Goal: Task Accomplishment & Management: Complete application form

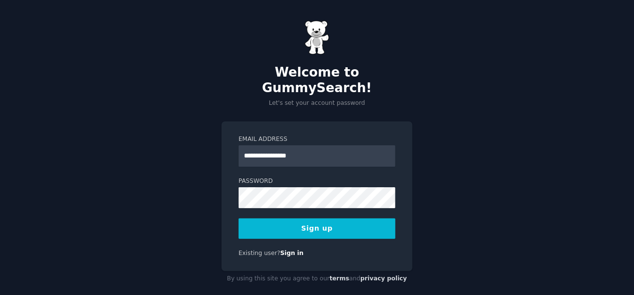
type input "**********"
click at [106, 177] on div "**********" at bounding box center [317, 153] width 634 height 307
click at [324, 218] on button "Sign up" at bounding box center [317, 228] width 157 height 20
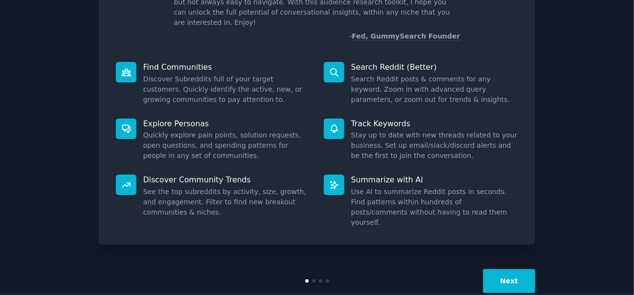
scroll to position [86, 0]
click at [509, 268] on button "Next" at bounding box center [509, 280] width 52 height 24
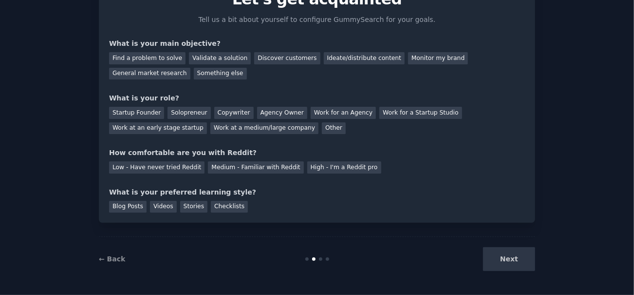
scroll to position [53, 0]
click at [334, 56] on div "Ideate/distribute content" at bounding box center [364, 59] width 81 height 12
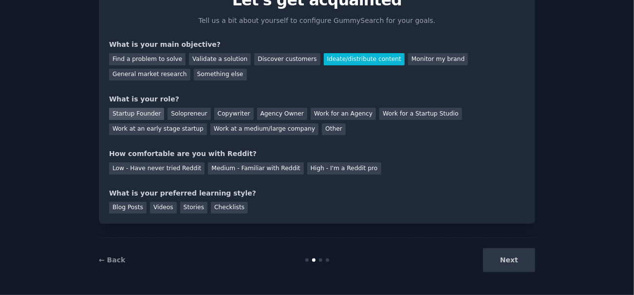
click at [129, 112] on div "Startup Founder" at bounding box center [136, 114] width 55 height 12
click at [145, 170] on div "Low - Have never tried Reddit" at bounding box center [156, 168] width 95 height 12
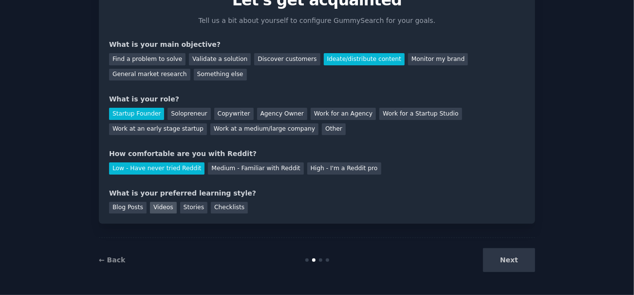
click at [155, 206] on div "Videos" at bounding box center [163, 208] width 27 height 12
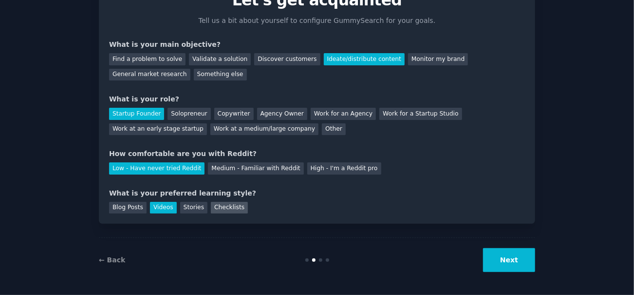
click at [222, 202] on div "Checklists" at bounding box center [229, 208] width 37 height 12
click at [166, 209] on div "Videos" at bounding box center [163, 208] width 27 height 12
click at [521, 252] on button "Next" at bounding box center [509, 260] width 52 height 24
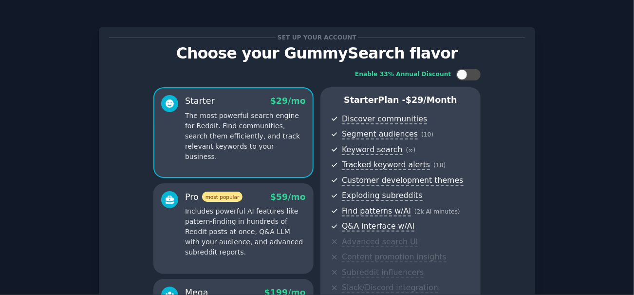
scroll to position [166, 0]
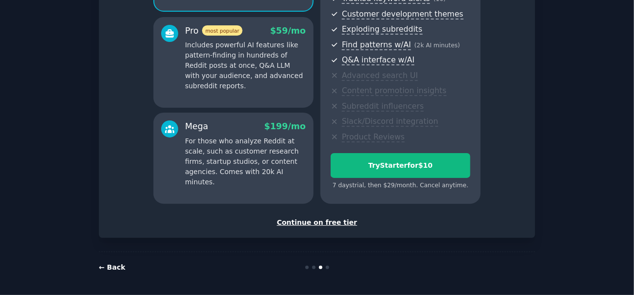
click at [109, 264] on link "← Back" at bounding box center [112, 267] width 26 height 8
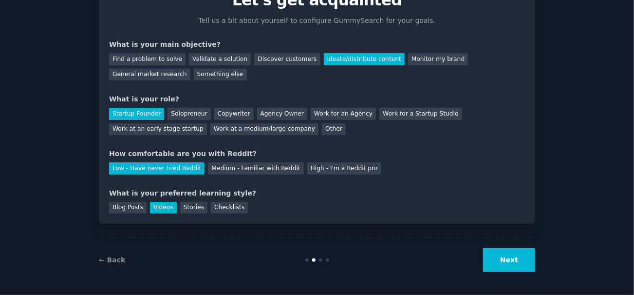
click at [109, 264] on div "← Back" at bounding box center [172, 260] width 146 height 10
click at [111, 260] on link "← Back" at bounding box center [112, 260] width 26 height 8
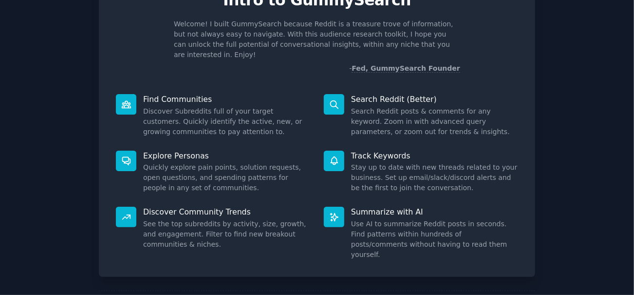
click at [111, 260] on div "Welcome! Intro to GummySearch Welcome! I built GummySearch because Reddit is a …" at bounding box center [317, 148] width 437 height 375
